Goal: Task Accomplishment & Management: Use online tool/utility

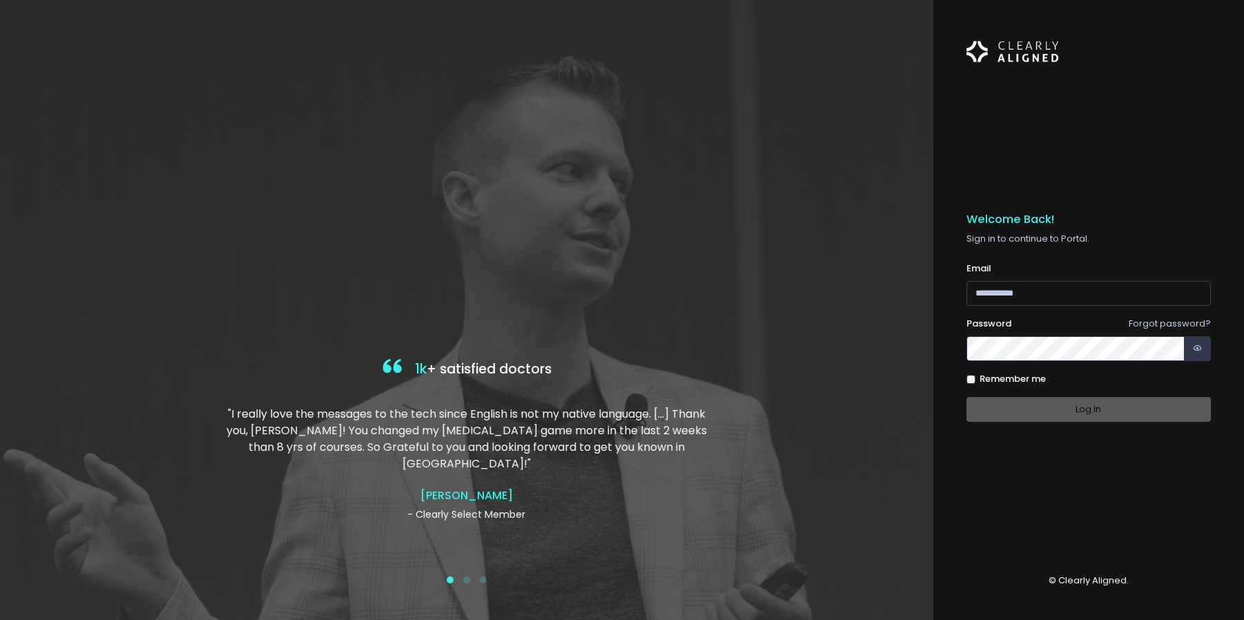
type input "**********"
click at [1098, 409] on div "Log In" at bounding box center [1088, 410] width 245 height 26
click at [1087, 409] on button "Log In" at bounding box center [1088, 410] width 245 height 26
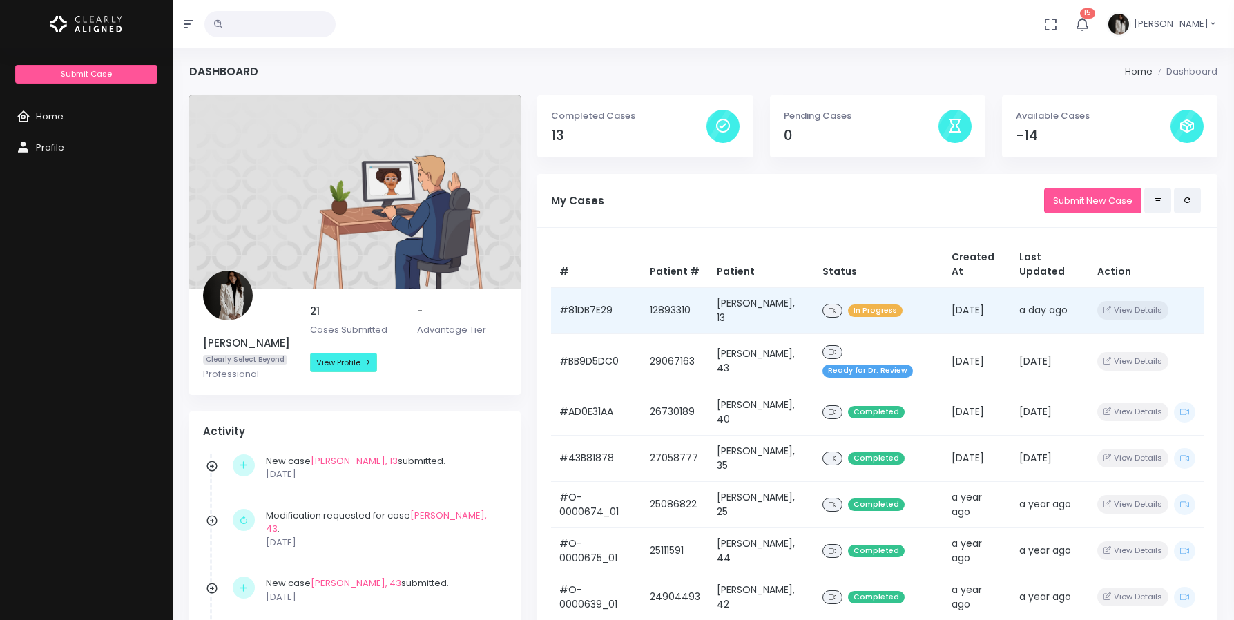
click at [895, 304] on span "In Progress" at bounding box center [875, 310] width 55 height 13
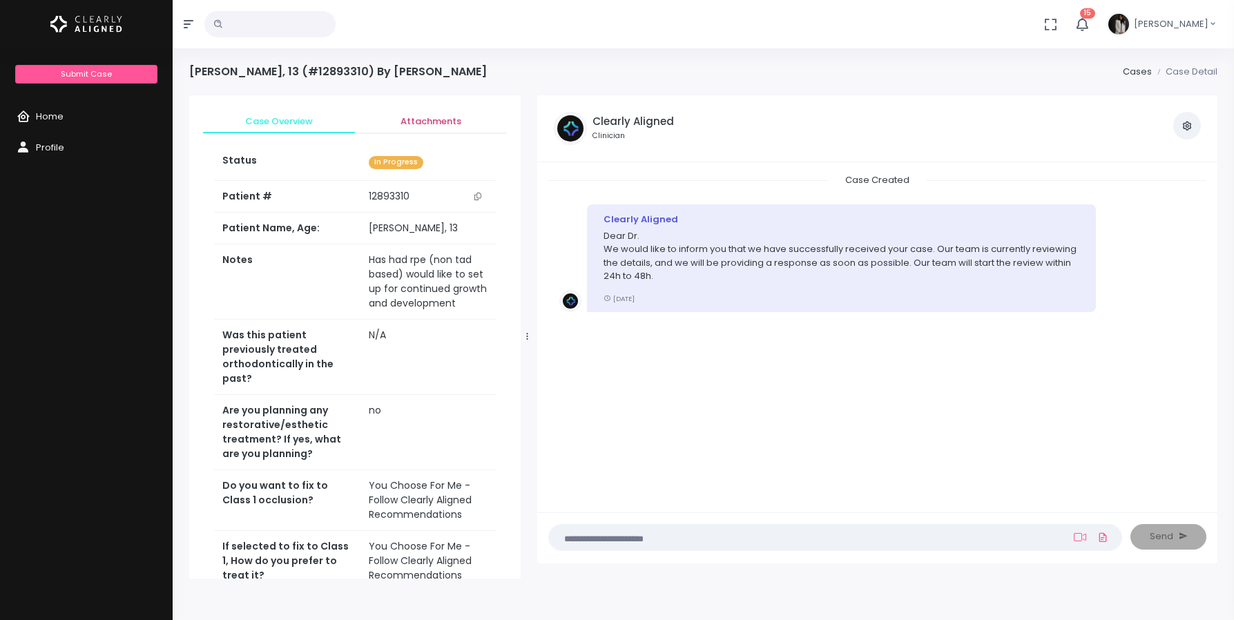
click at [436, 121] on span "Attachments" at bounding box center [431, 122] width 130 height 14
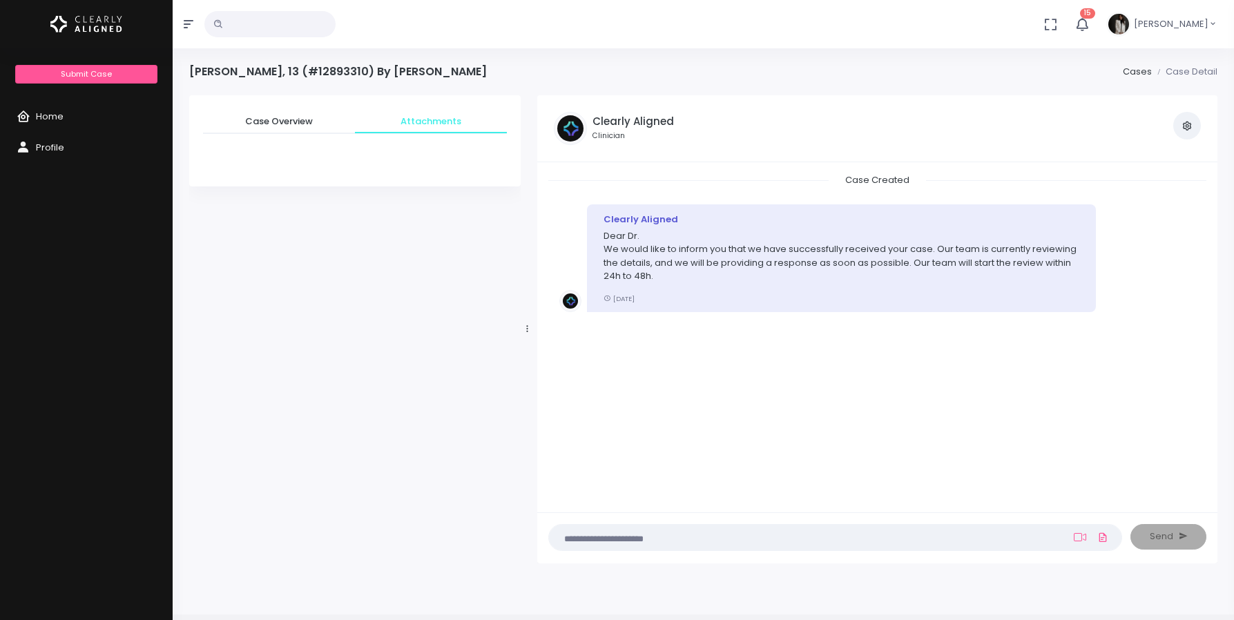
click at [439, 121] on span "Attachments" at bounding box center [431, 122] width 130 height 14
click at [1187, 126] on icon "button" at bounding box center [1186, 125] width 11 height 11
click at [269, 121] on span "Case Overview" at bounding box center [279, 122] width 130 height 14
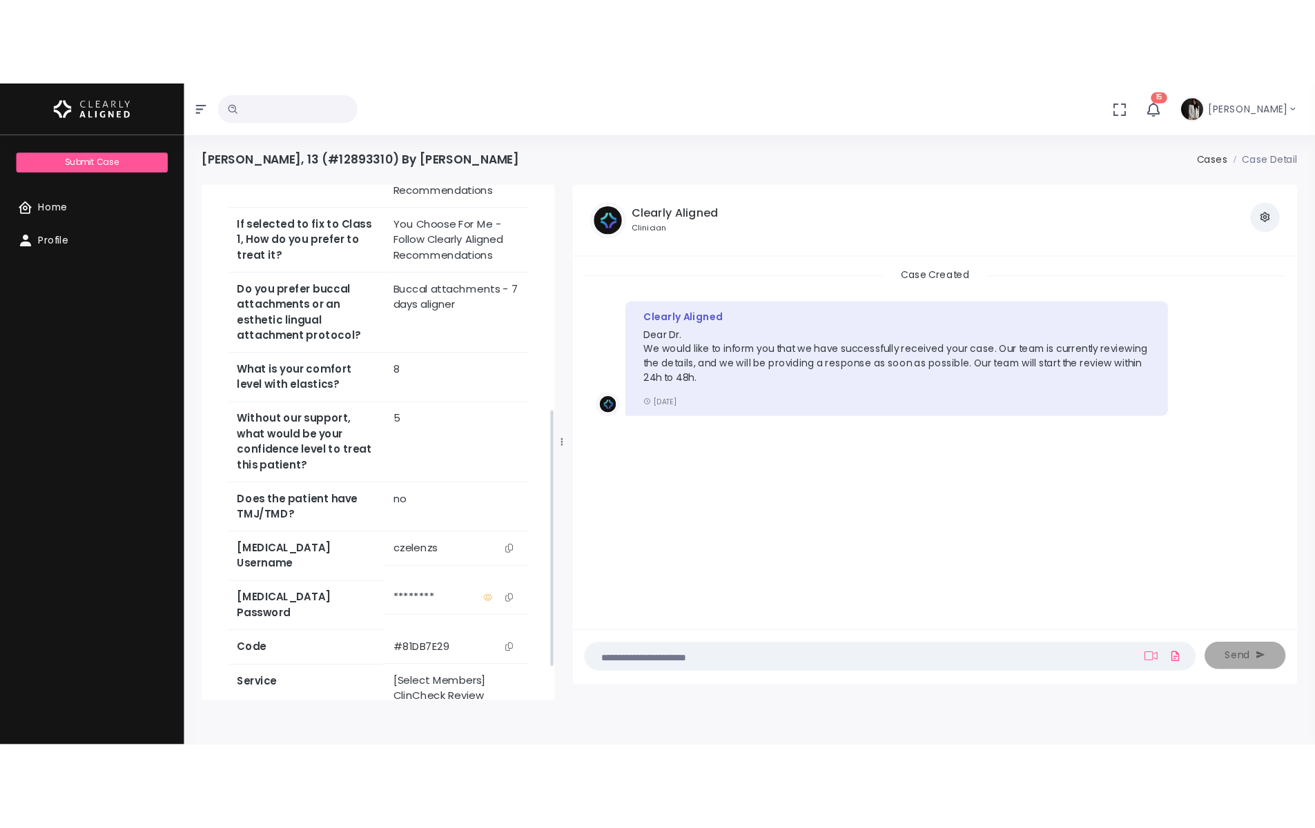
scroll to position [476, 0]
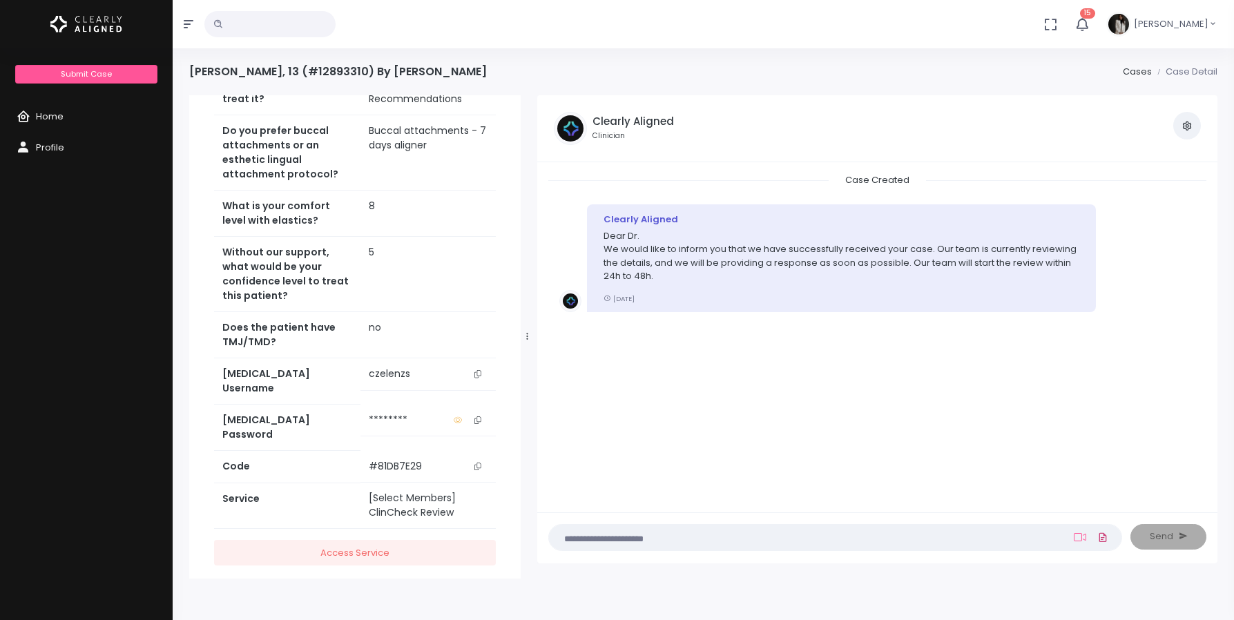
click at [1105, 531] on icon at bounding box center [1102, 537] width 11 height 16
click input "file" at bounding box center [0, 0] width 0 height 0
click at [1058, 23] on icon "button" at bounding box center [1049, 24] width 15 height 15
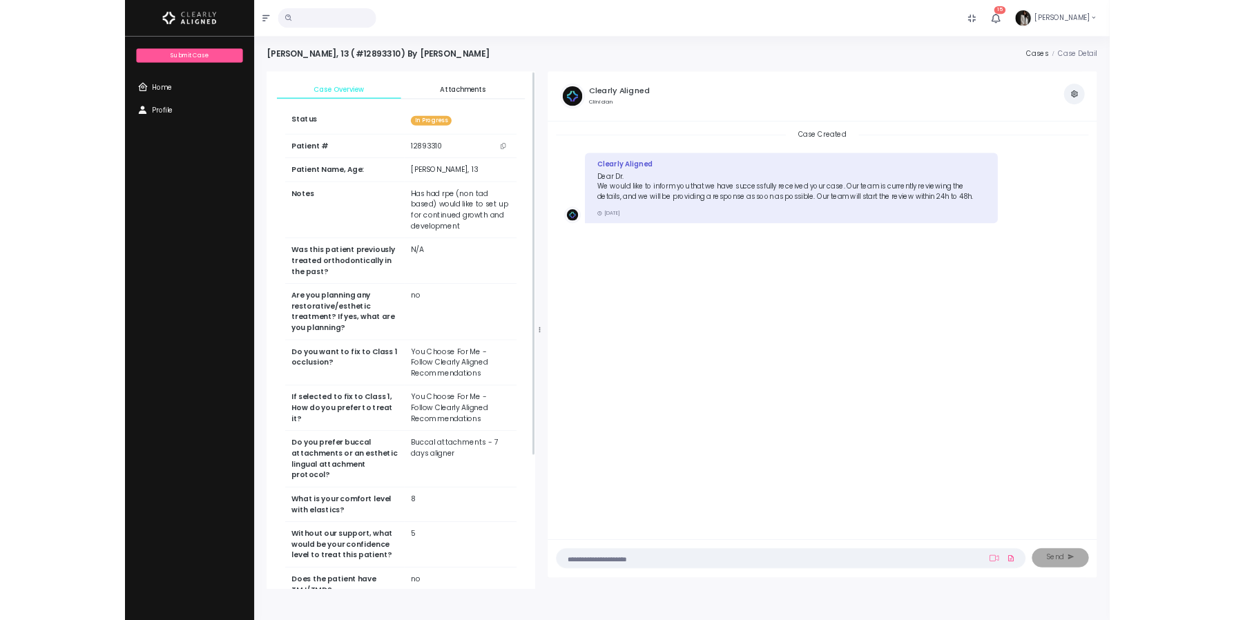
scroll to position [0, 0]
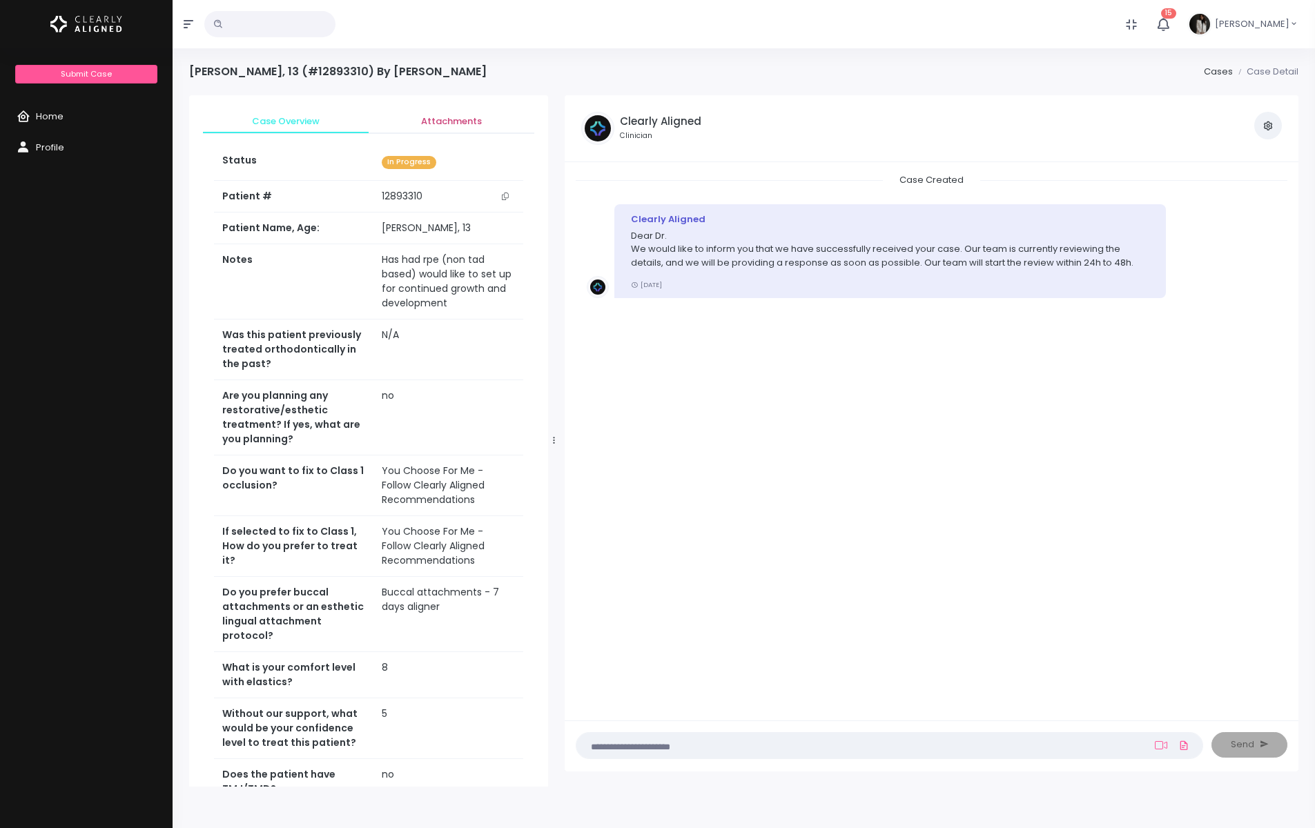
click at [454, 125] on span "Attachments" at bounding box center [452, 122] width 144 height 14
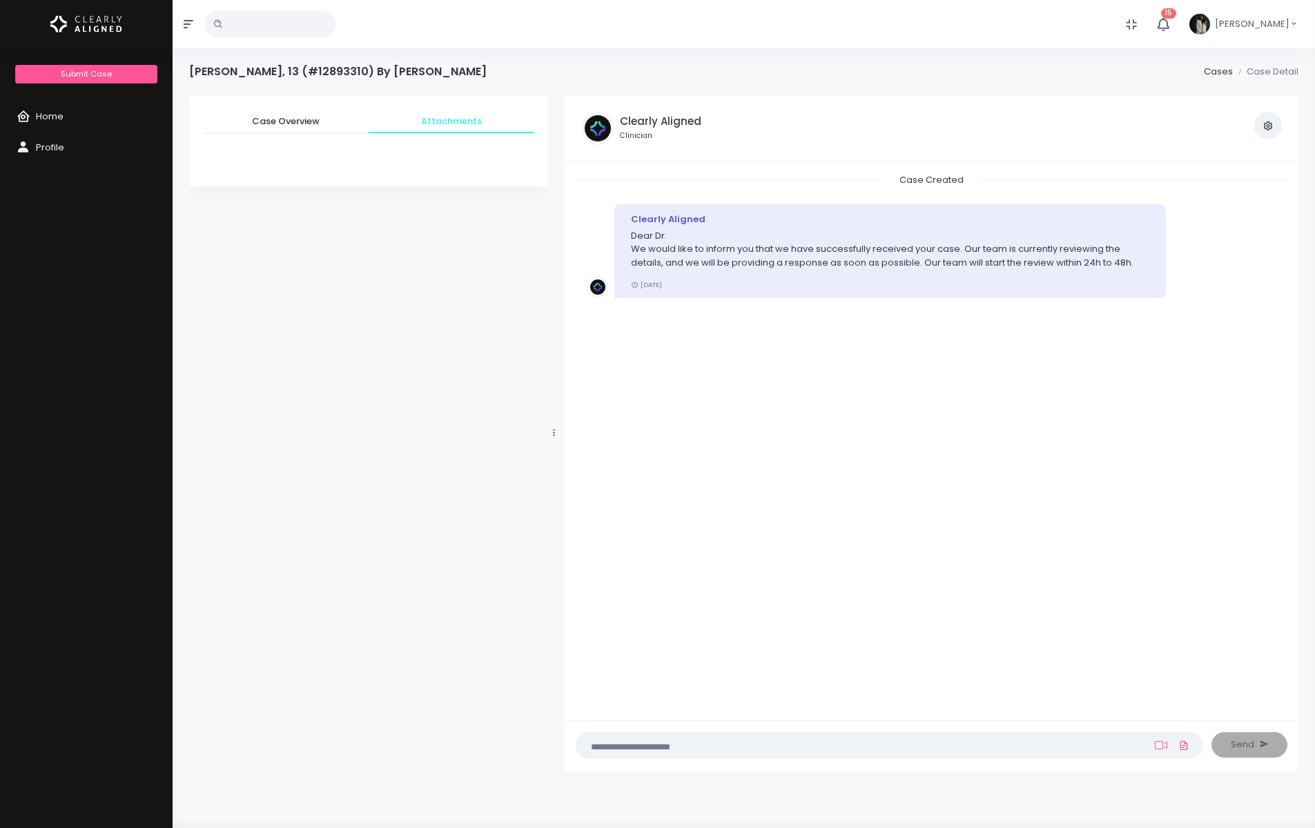
click at [769, 17] on div "No data found, change terms and search again... 15 [PERSON_NAME]" at bounding box center [657, 24] width 1315 height 48
